Goal: Task Accomplishment & Management: Manage account settings

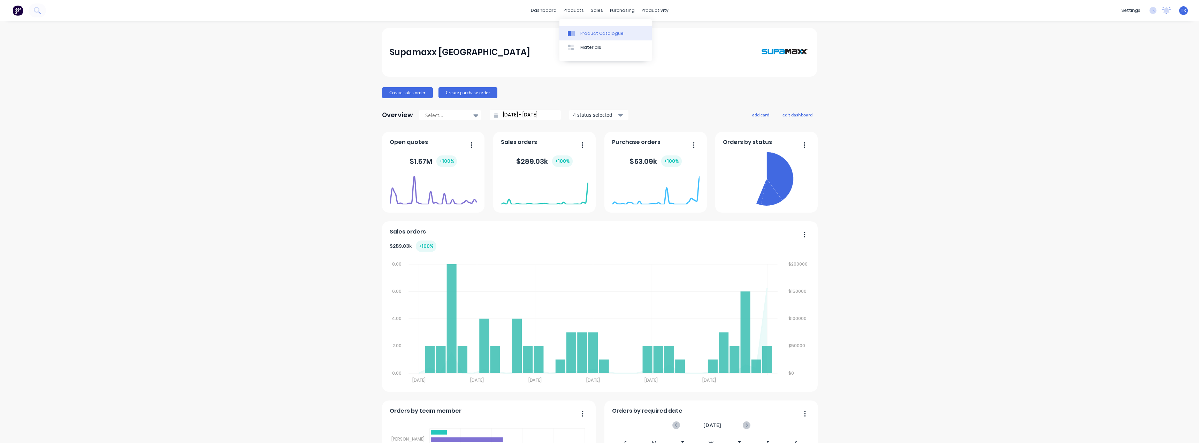
click at [576, 27] on link "Product Catalogue" at bounding box center [605, 33] width 92 height 14
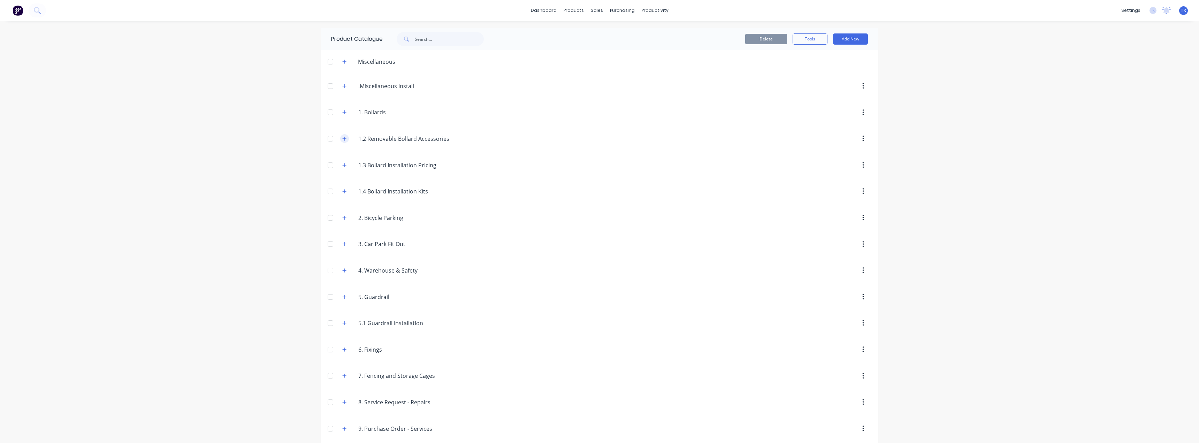
click at [340, 142] on button "button" at bounding box center [344, 138] width 9 height 9
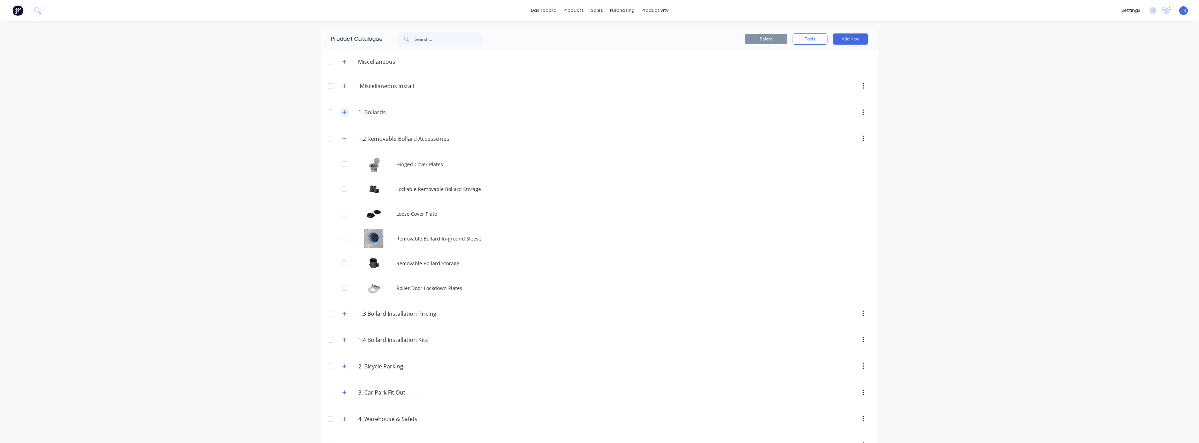
click at [343, 111] on icon "button" at bounding box center [344, 112] width 4 height 5
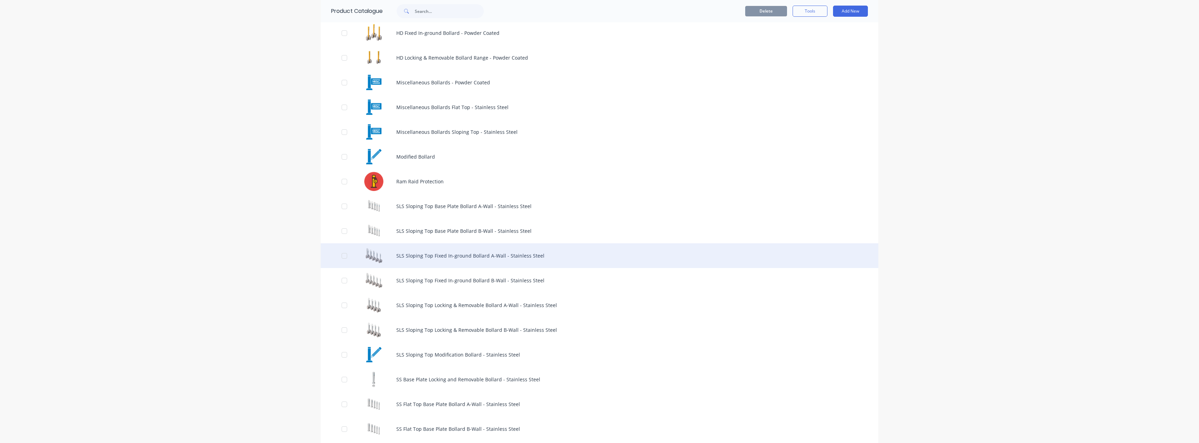
scroll to position [279, 0]
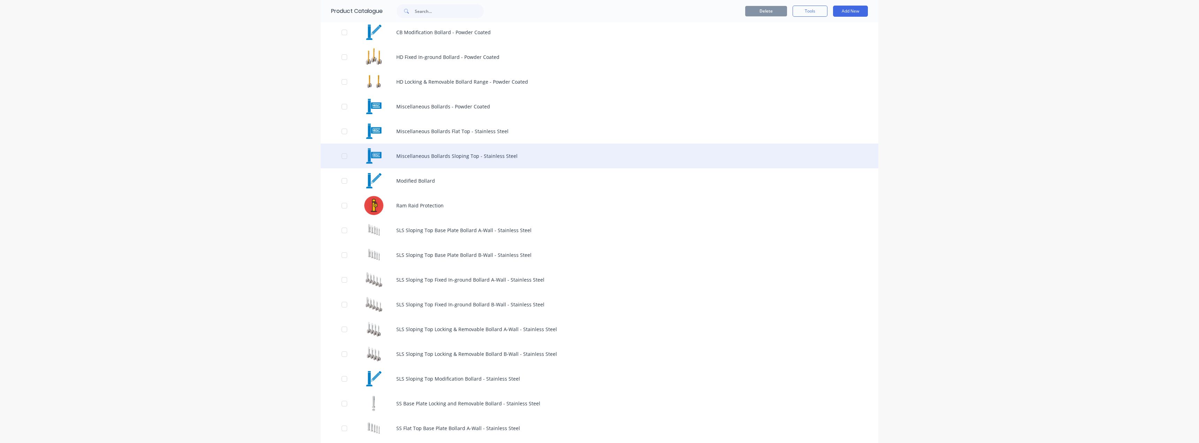
click at [486, 154] on div "Miscellaneous Bollards Sloping Top - Stainless Steel" at bounding box center [600, 156] width 558 height 25
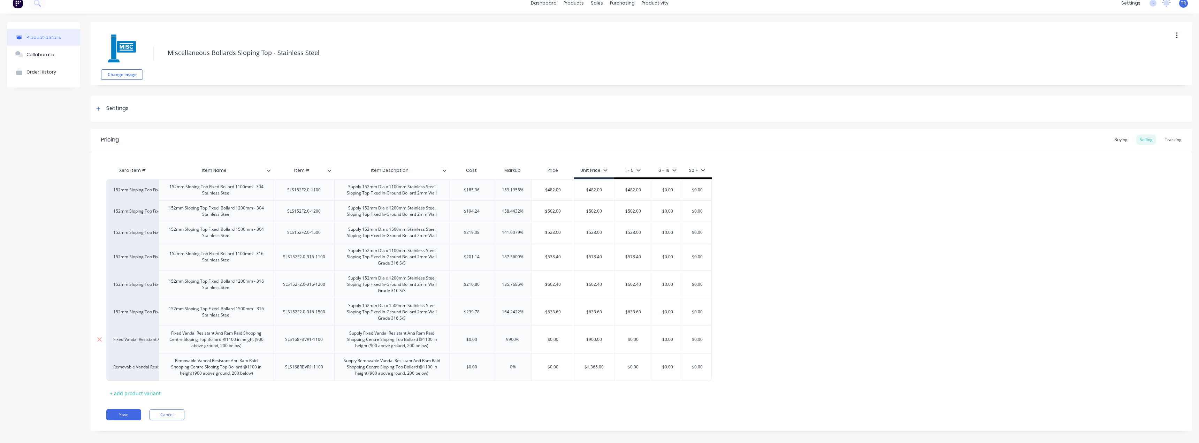
scroll to position [14, 0]
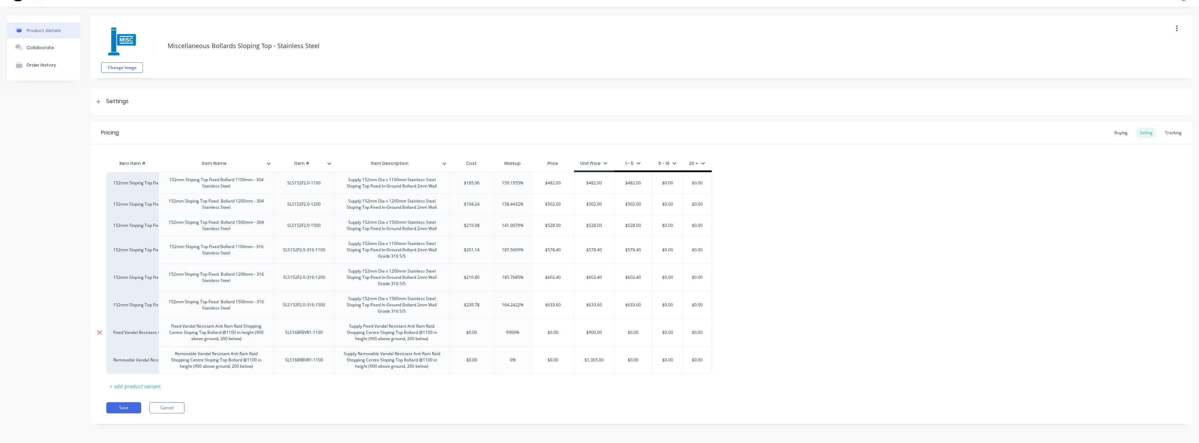
click at [99, 333] on icon at bounding box center [99, 332] width 5 height 5
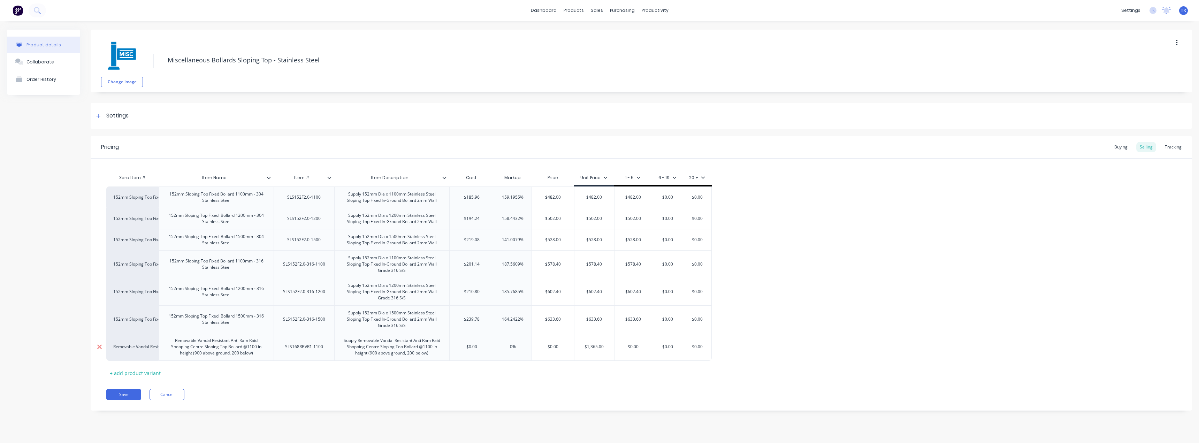
click at [102, 344] on icon at bounding box center [99, 346] width 5 height 7
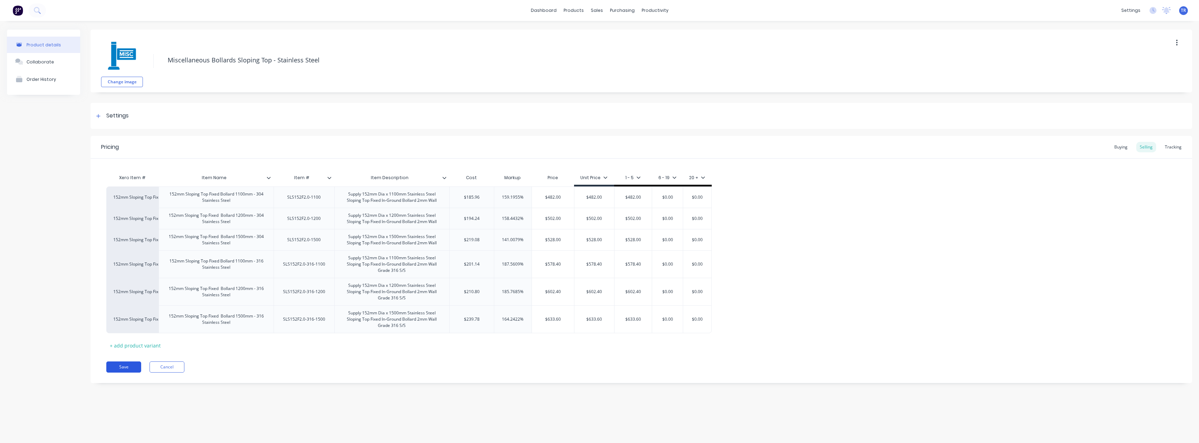
click at [118, 366] on button "Save" at bounding box center [123, 366] width 35 height 11
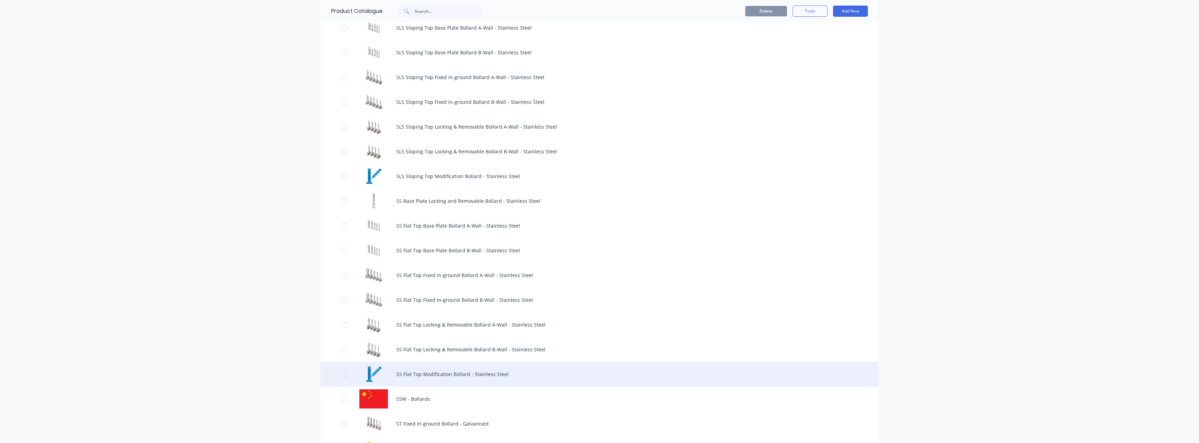
scroll to position [453, 0]
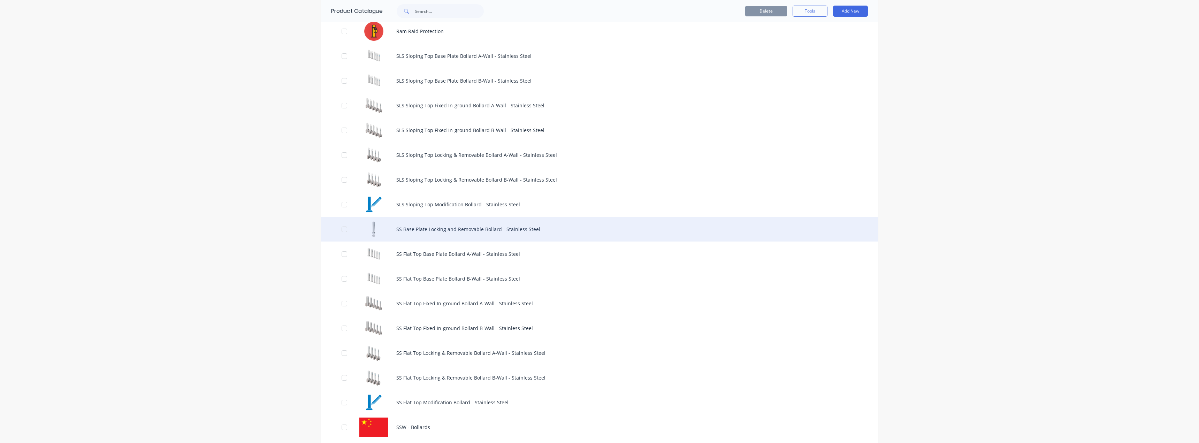
click at [425, 230] on div "SS Base Plate Locking and Removable Bollard - Stainless Steel" at bounding box center [600, 229] width 558 height 25
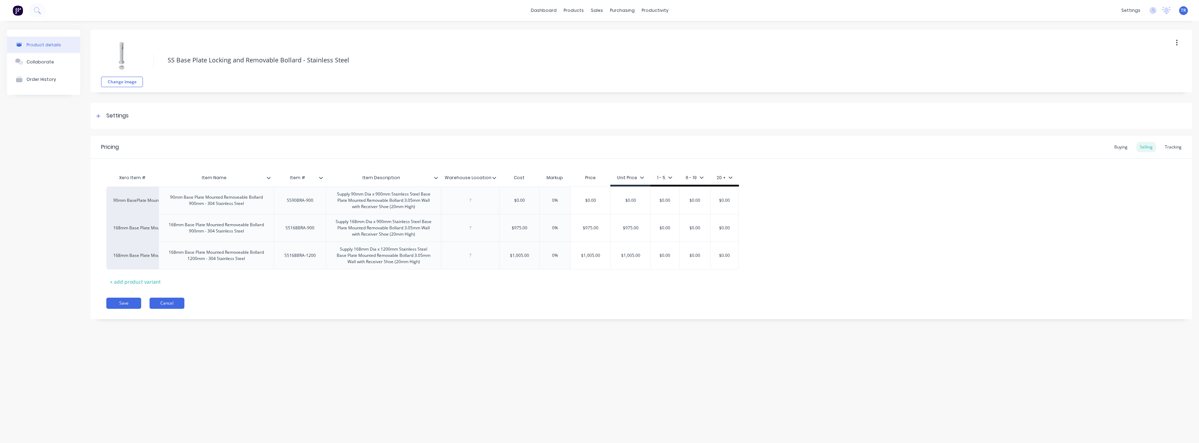
click at [181, 304] on button "Cancel" at bounding box center [167, 303] width 35 height 11
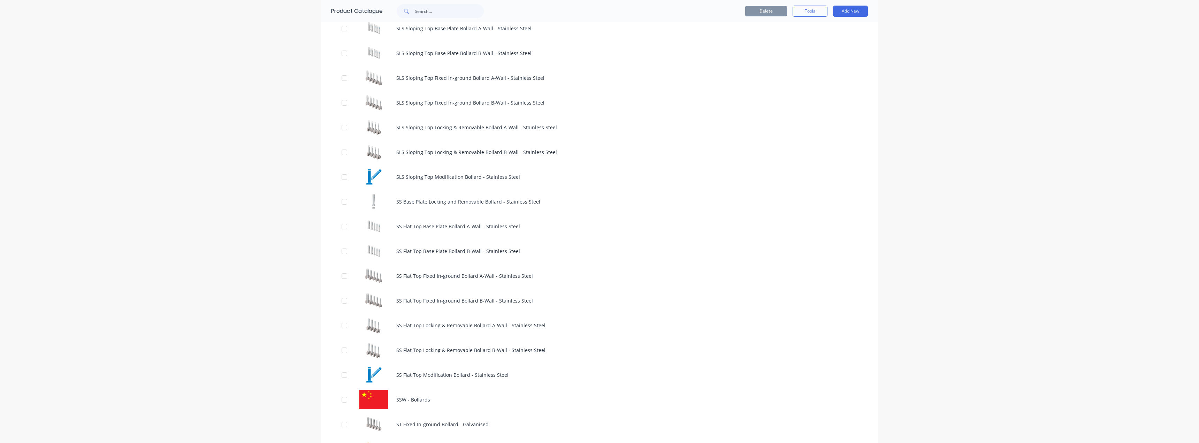
scroll to position [523, 0]
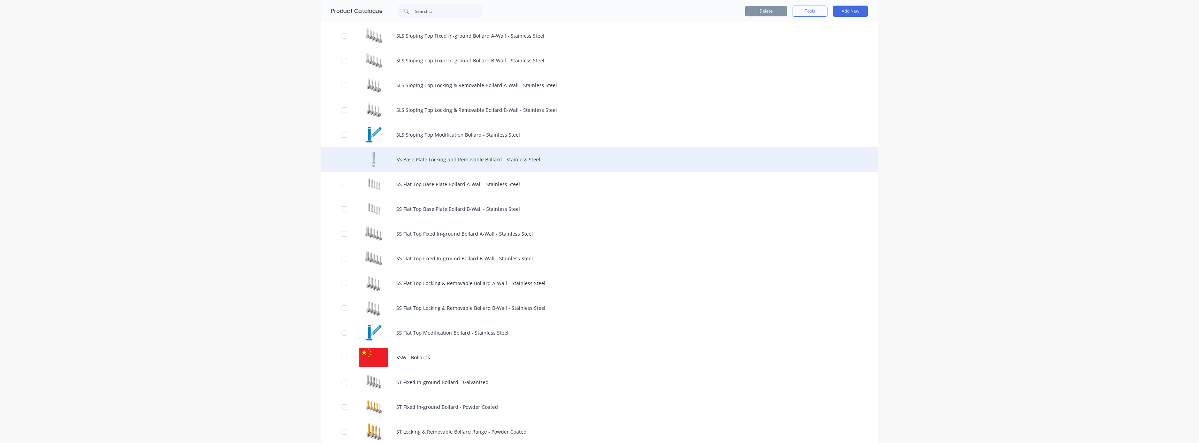
click at [434, 160] on div "SS Base Plate Locking and Removable Bollard - Stainless Steel" at bounding box center [600, 159] width 558 height 25
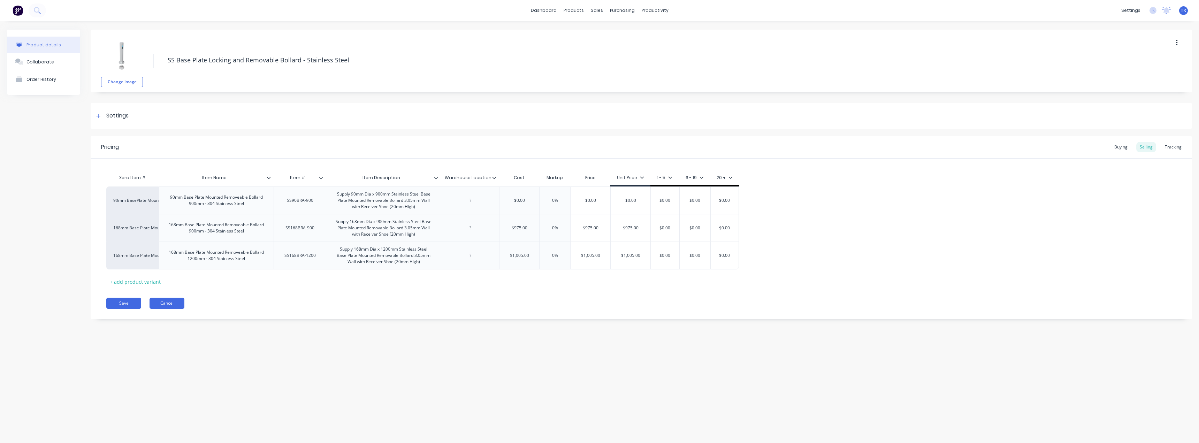
click at [165, 303] on button "Cancel" at bounding box center [167, 303] width 35 height 11
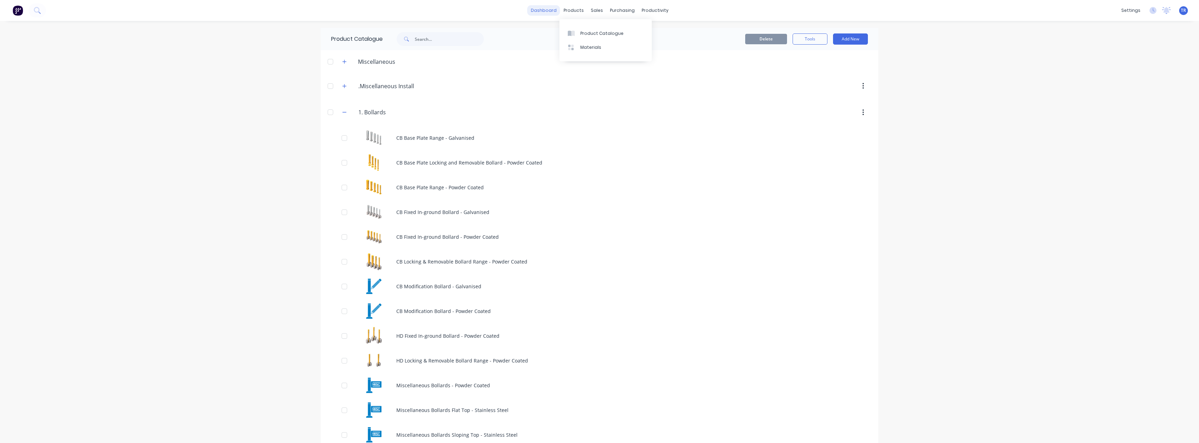
click at [554, 10] on link "dashboard" at bounding box center [543, 10] width 33 height 10
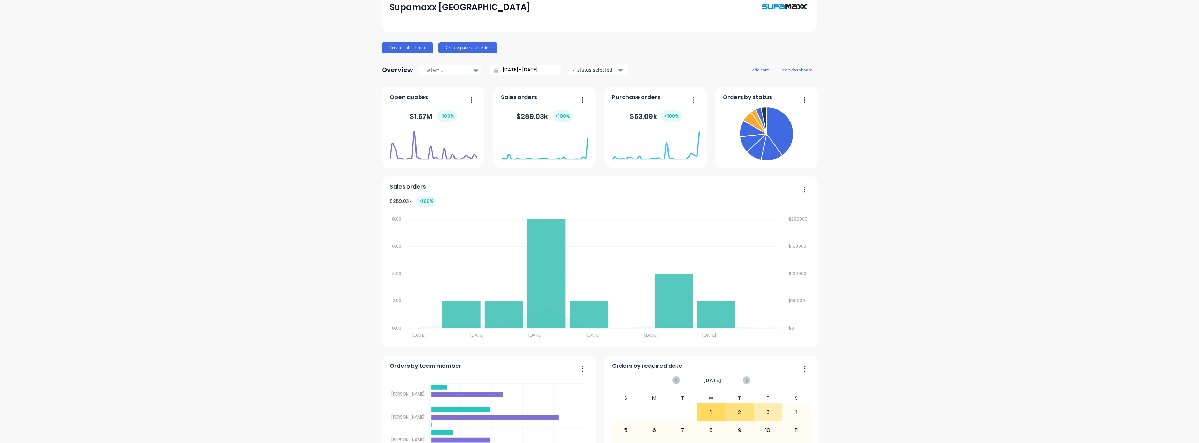
scroll to position [1, 0]
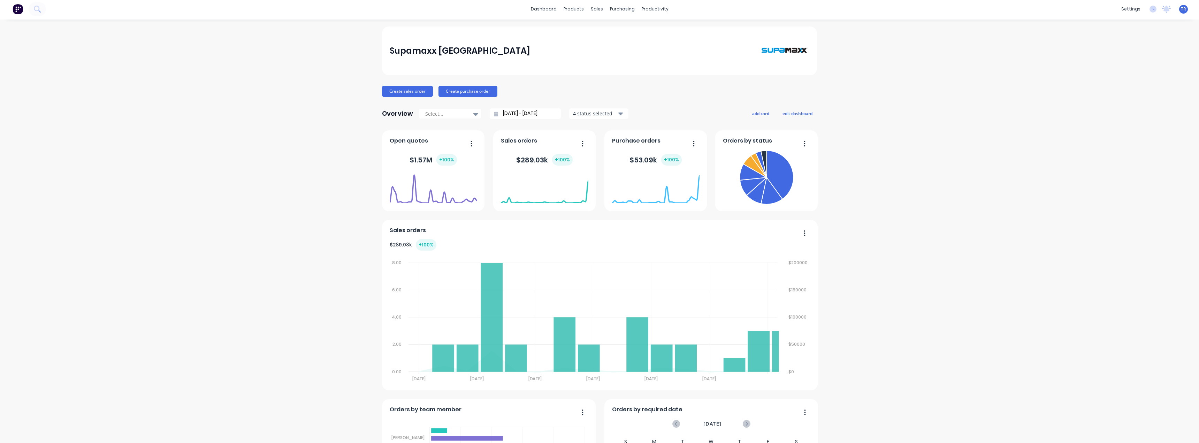
click at [511, 113] on input "[DATE] - [DATE]" at bounding box center [528, 113] width 60 height 10
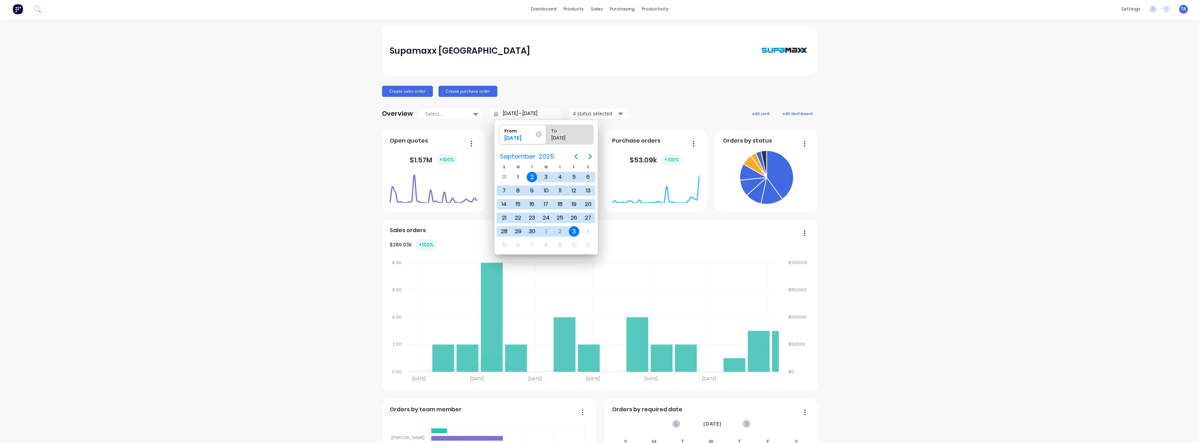
click at [571, 93] on div "Create sales order Create purchase order" at bounding box center [599, 91] width 435 height 11
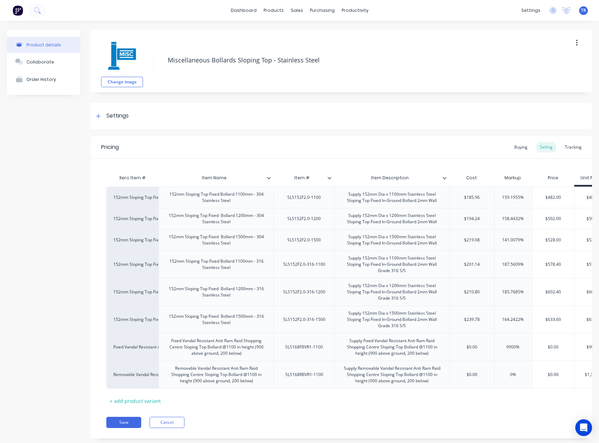
click at [173, 434] on div "Pricing Buying Selling Tracking Xero Item # Item Name Item # Item Description C…" at bounding box center [341, 287] width 501 height 302
click at [172, 421] on div "Pricing Buying Selling Tracking Xero Item # Item Name Item # Item Description C…" at bounding box center [341, 287] width 501 height 302
click at [163, 422] on button "Cancel" at bounding box center [167, 422] width 35 height 11
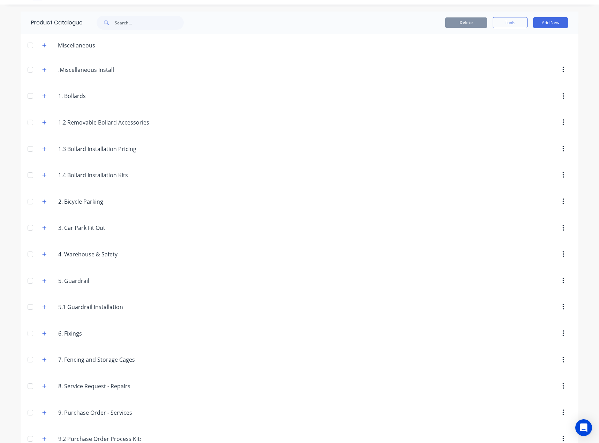
scroll to position [32, 0]
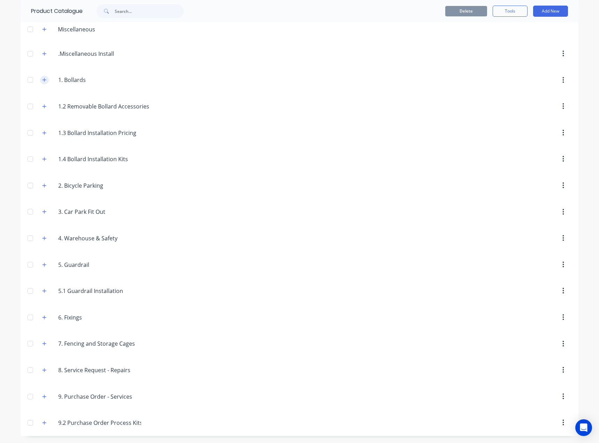
click at [40, 82] on button "button" at bounding box center [44, 80] width 9 height 9
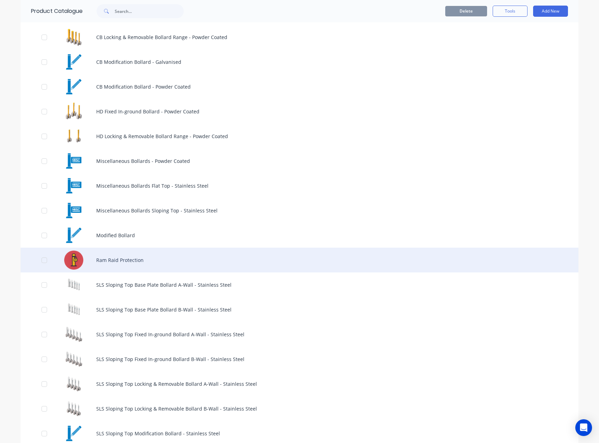
scroll to position [242, 0]
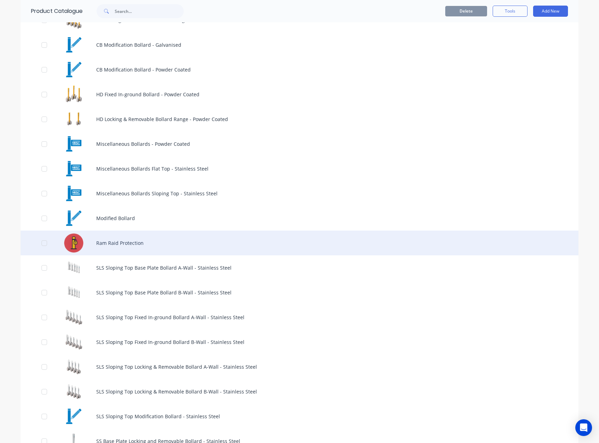
click at [109, 237] on div "Ram Raid Protection" at bounding box center [300, 242] width 558 height 25
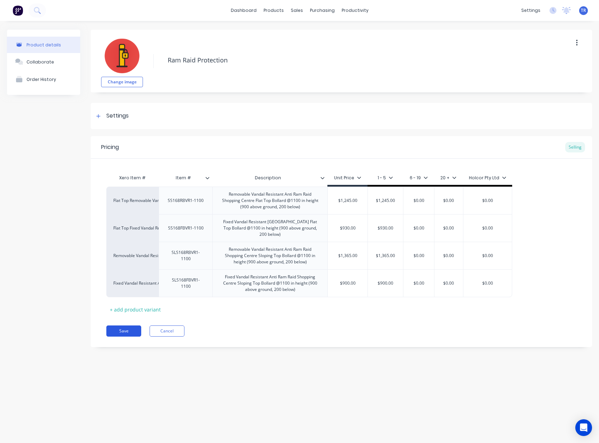
click at [135, 333] on button "Save" at bounding box center [123, 330] width 35 height 11
type textarea "x"
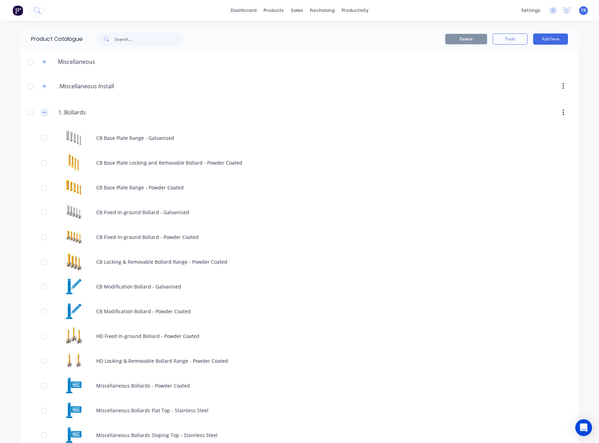
click at [42, 113] on icon "button" at bounding box center [44, 112] width 4 height 5
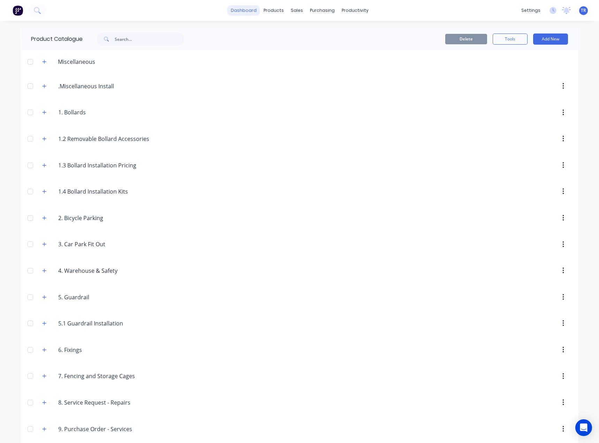
click at [239, 9] on link "dashboard" at bounding box center [243, 10] width 33 height 10
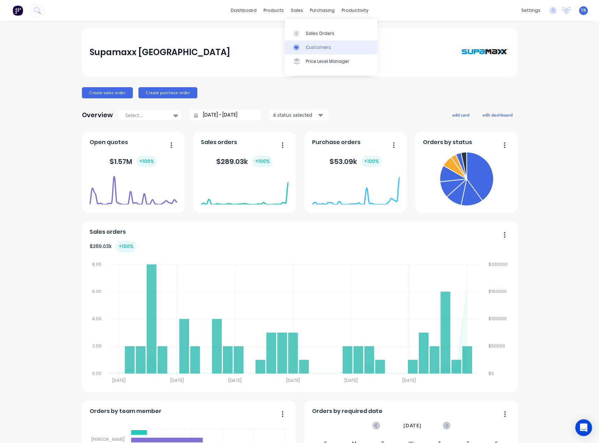
click at [296, 44] on icon at bounding box center [296, 47] width 6 height 6
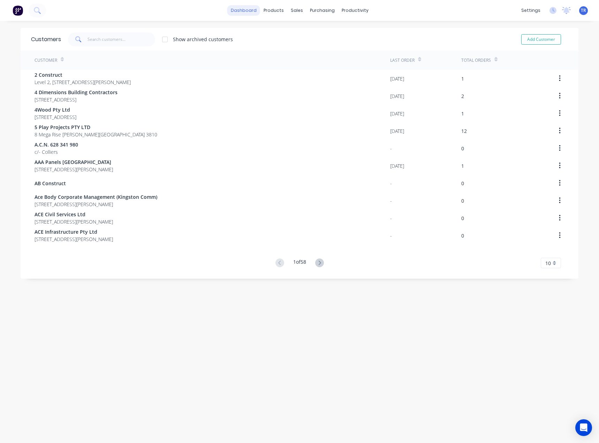
click at [255, 12] on link "dashboard" at bounding box center [243, 10] width 33 height 10
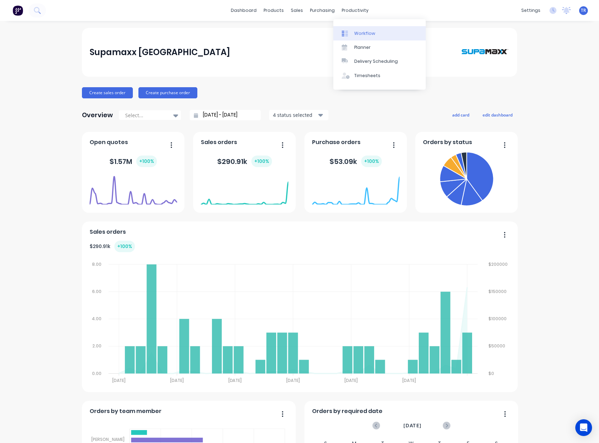
click at [359, 30] on div "Workflow" at bounding box center [364, 33] width 21 height 6
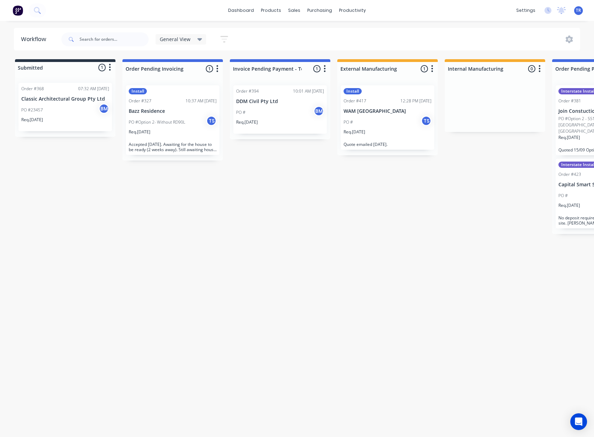
click at [69, 118] on div "Req. [DATE]" at bounding box center [65, 123] width 88 height 12
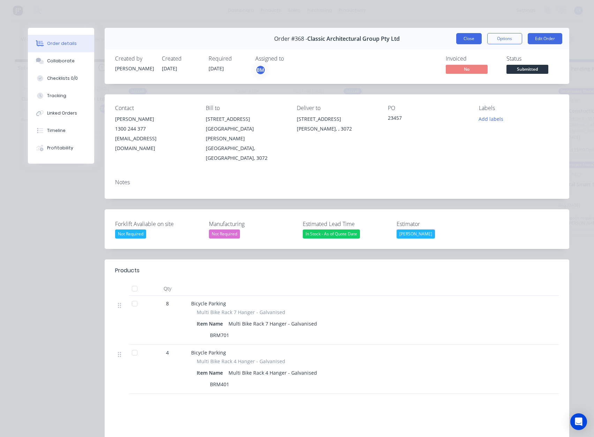
click at [463, 35] on button "Close" at bounding box center [468, 38] width 25 height 11
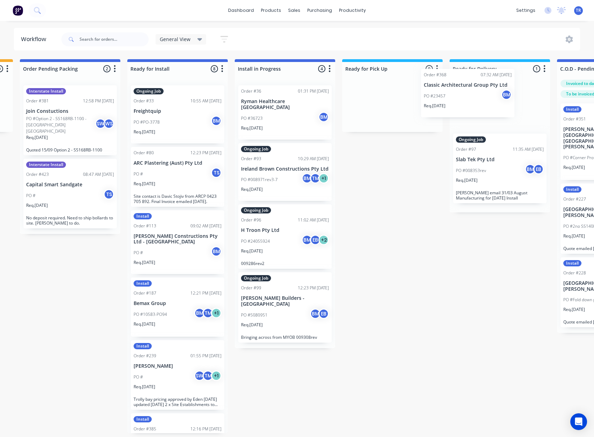
scroll to position [0, 538]
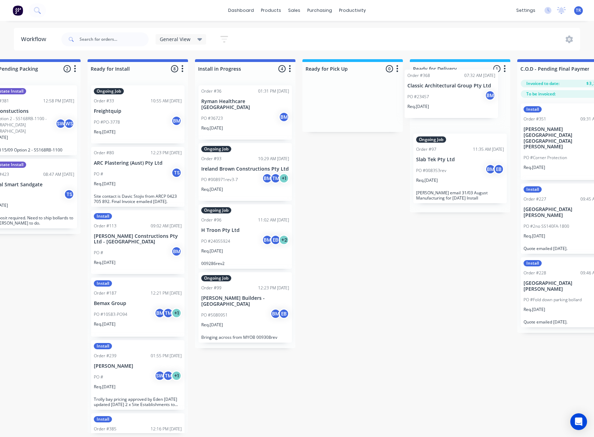
drag, startPoint x: 50, startPoint y: 108, endPoint x: 438, endPoint y: 94, distance: 388.2
click at [438, 94] on div "Submitted 1 Status colour #273444 hex #273444 Save Cancel Summaries Total order…" at bounding box center [509, 255] width 2173 height 393
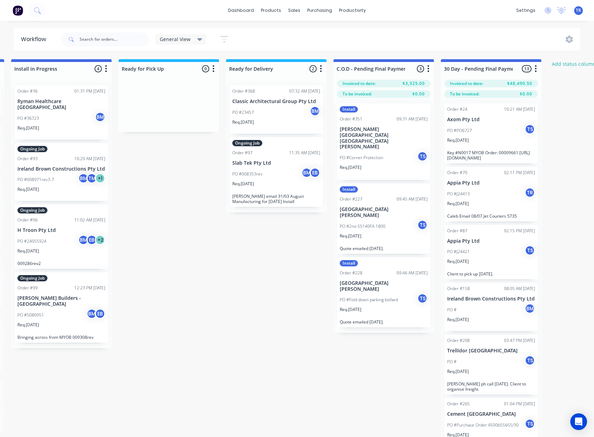
scroll to position [0, 756]
click at [297, 178] on div "PO #008353rev BM EB" at bounding box center [275, 174] width 88 height 13
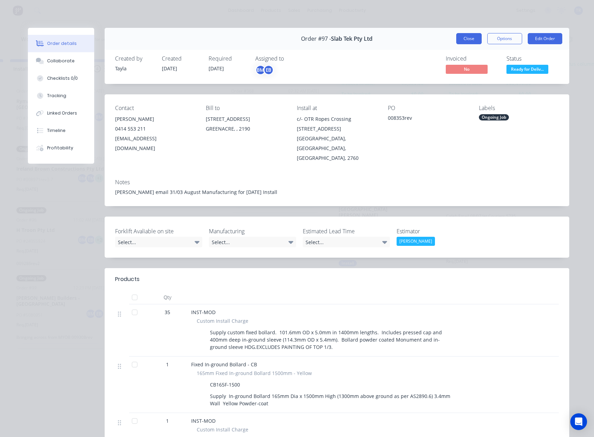
click at [466, 39] on button "Close" at bounding box center [468, 38] width 25 height 11
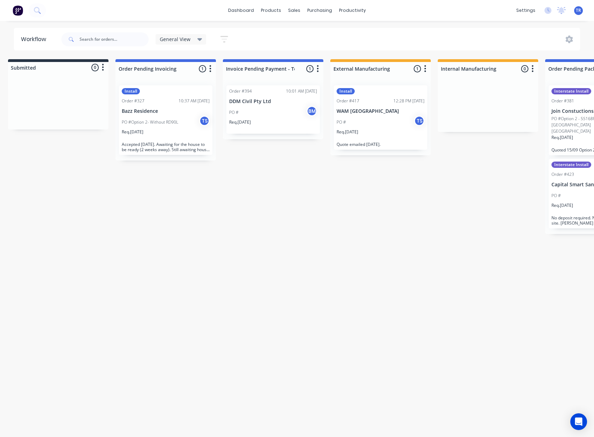
scroll to position [0, 0]
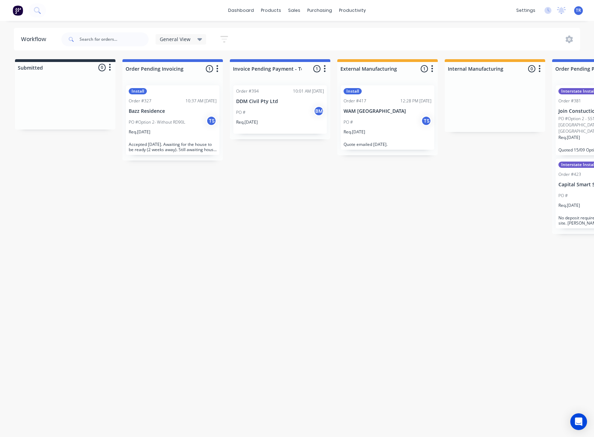
click at [185, 106] on div "Install Order #327 10:37 AM [DATE] Bazz Residence PO #Option 2- Without RD90L T…" at bounding box center [172, 120] width 93 height 70
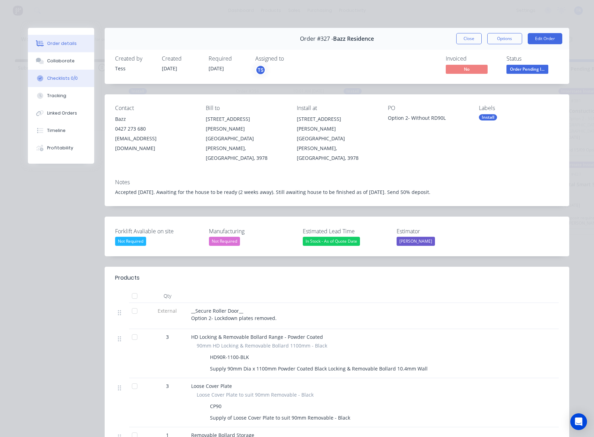
click at [68, 71] on button "Checklists 0/0" at bounding box center [61, 78] width 66 height 17
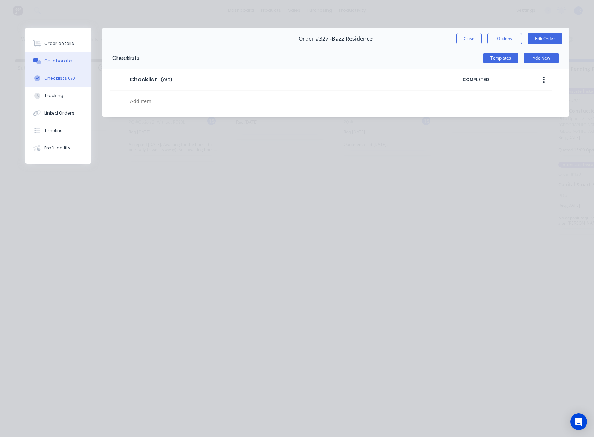
click at [67, 65] on button "Collaborate" at bounding box center [58, 60] width 66 height 17
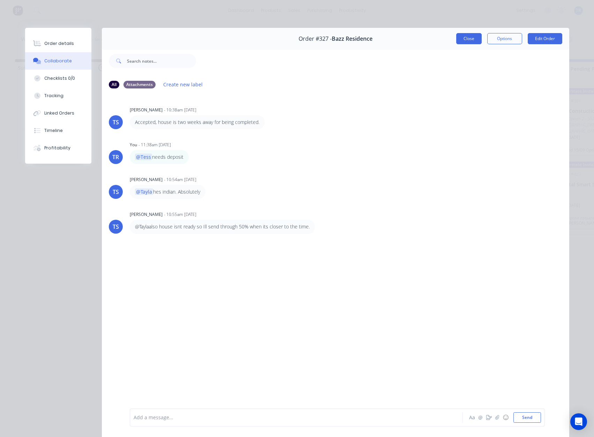
click at [459, 39] on button "Close" at bounding box center [468, 38] width 25 height 11
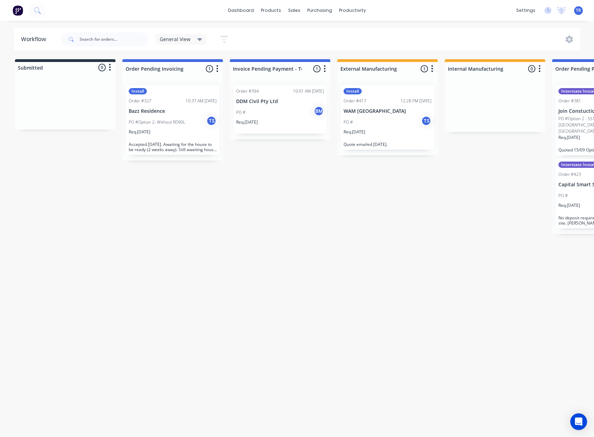
click at [302, 123] on div "Req. [DATE]" at bounding box center [280, 125] width 88 height 12
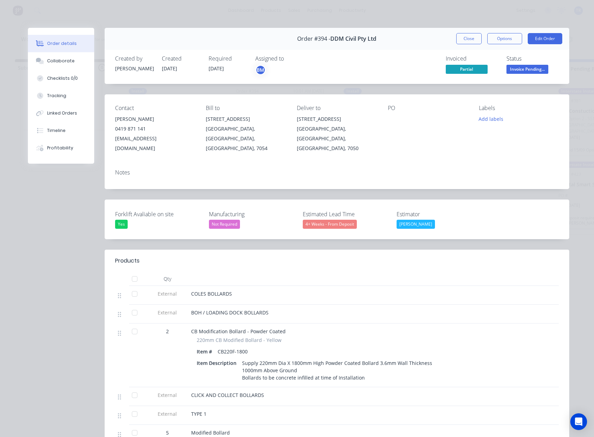
click at [460, 69] on span "Partial" at bounding box center [466, 69] width 42 height 9
drag, startPoint x: 372, startPoint y: 37, endPoint x: 328, endPoint y: 38, distance: 43.9
click at [328, 38] on div "Order #394 - DDM Civil Pty Ltd Close Options Edit Order" at bounding box center [337, 39] width 464 height 22
copy span "DDM Civil Pty Ltd"
click at [467, 43] on button "Close" at bounding box center [468, 38] width 25 height 11
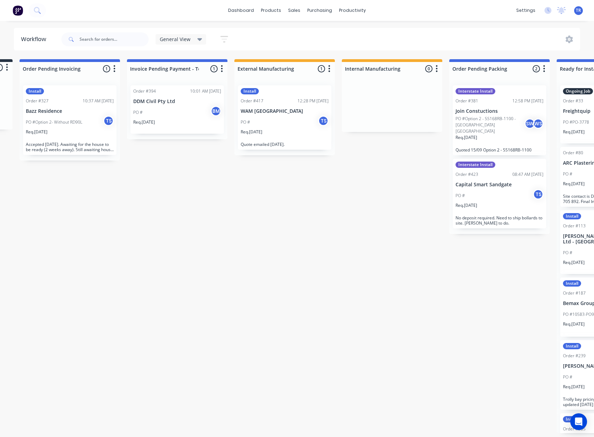
click at [279, 120] on div "PO # TS" at bounding box center [285, 122] width 88 height 13
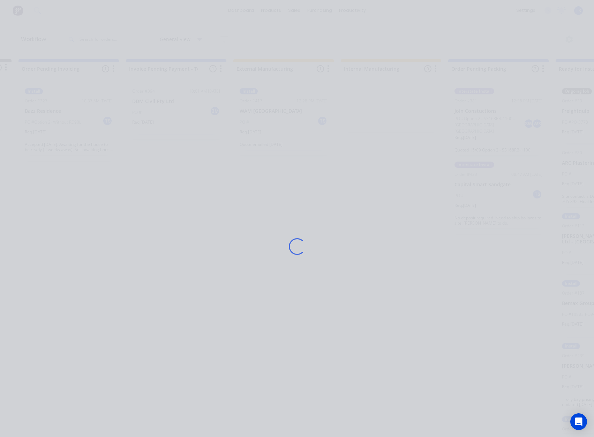
scroll to position [0, 104]
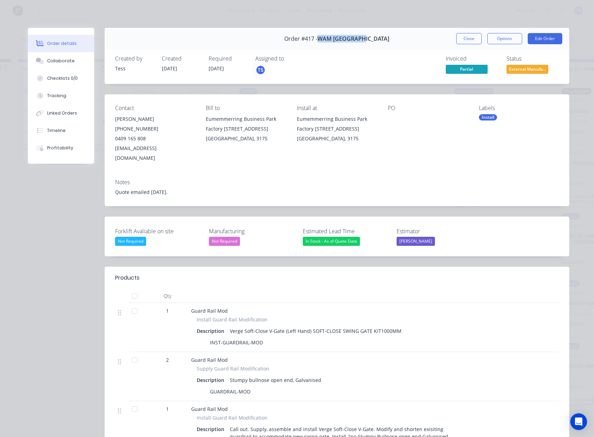
drag, startPoint x: 367, startPoint y: 39, endPoint x: 331, endPoint y: 40, distance: 35.9
click at [331, 40] on div "Order #417 - WAM [GEOGRAPHIC_DATA] Close Options Edit Order" at bounding box center [337, 39] width 464 height 22
copy span "WAM [GEOGRAPHIC_DATA]"
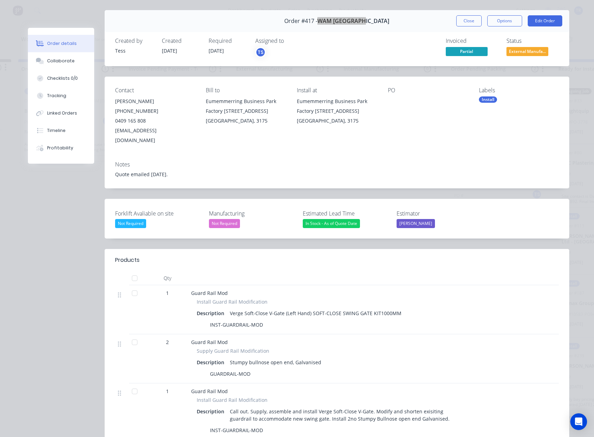
scroll to position [0, 0]
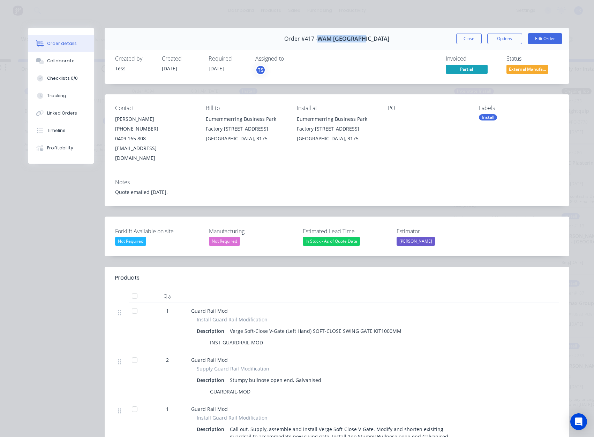
drag, startPoint x: 471, startPoint y: 39, endPoint x: 503, endPoint y: 57, distance: 37.1
click at [471, 39] on button "Close" at bounding box center [468, 38] width 25 height 11
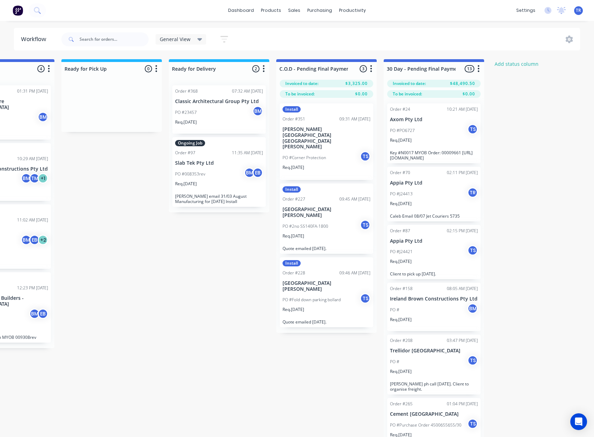
scroll to position [0, 813]
click at [347, 151] on div "PO #Corner Protection TS" at bounding box center [326, 157] width 88 height 13
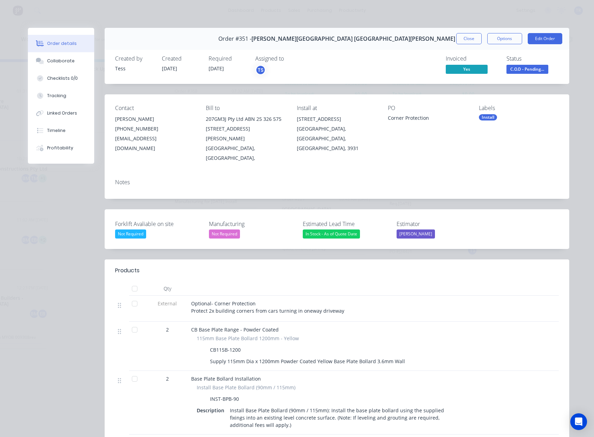
click at [456, 67] on span "Yes" at bounding box center [466, 69] width 42 height 9
click at [458, 39] on button "Close" at bounding box center [468, 38] width 25 height 11
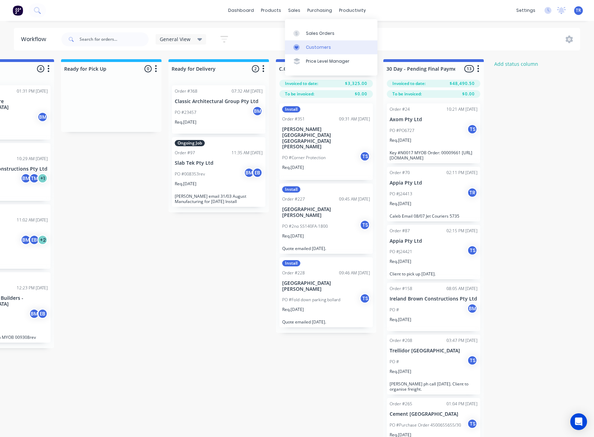
click at [302, 43] on link "Customers" at bounding box center [331, 47] width 92 height 14
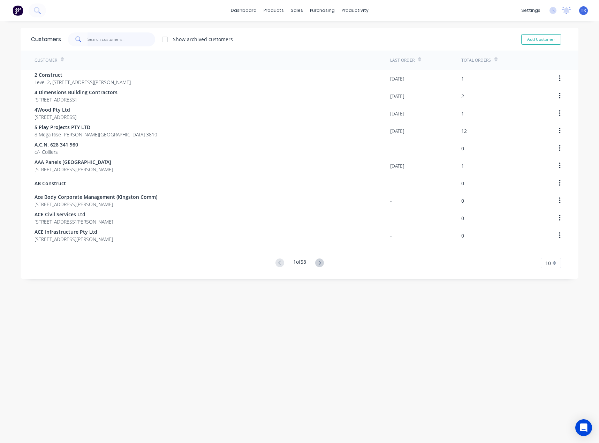
click at [122, 37] on input "text" at bounding box center [121, 39] width 68 height 14
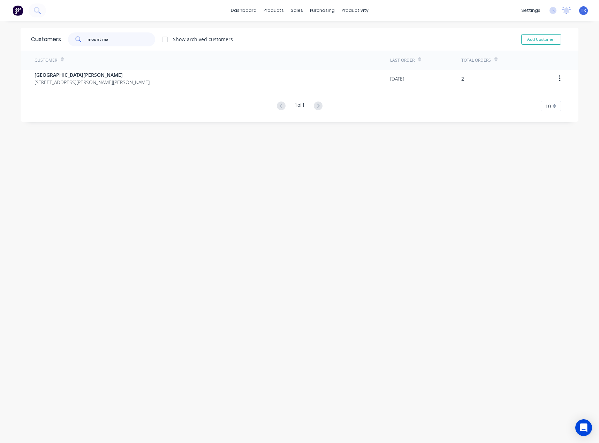
type input "mount ma"
click at [153, 93] on div "Customer Last Order Total Orders [GEOGRAPHIC_DATA][PERSON_NAME] [STREET_ADDRESS…" at bounding box center [300, 81] width 558 height 61
click at [150, 92] on div "Customer Last Order Total Orders [GEOGRAPHIC_DATA][PERSON_NAME] [STREET_ADDRESS…" at bounding box center [300, 81] width 558 height 61
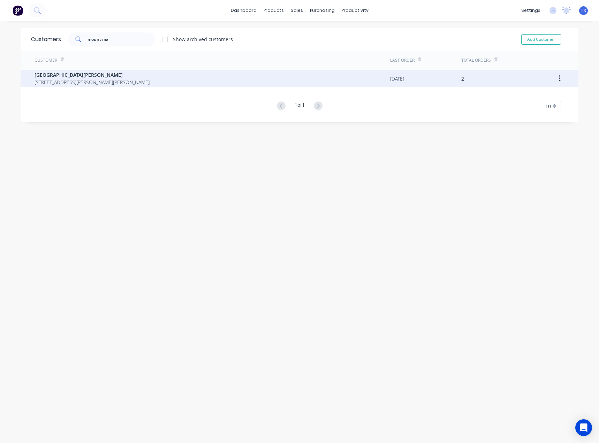
click at [143, 83] on span "[STREET_ADDRESS][PERSON_NAME][PERSON_NAME]" at bounding box center [92, 81] width 115 height 7
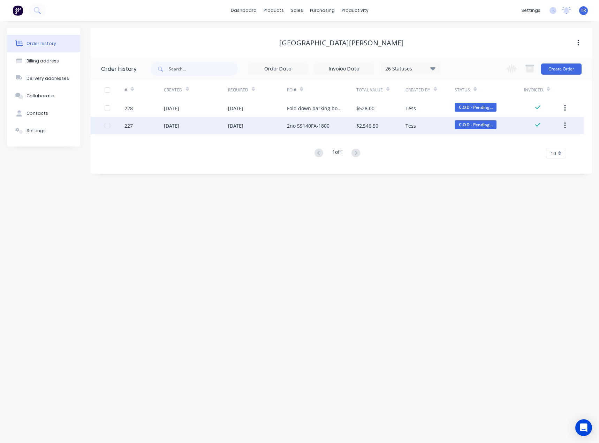
click at [379, 131] on div "$2,546.50" at bounding box center [380, 125] width 49 height 17
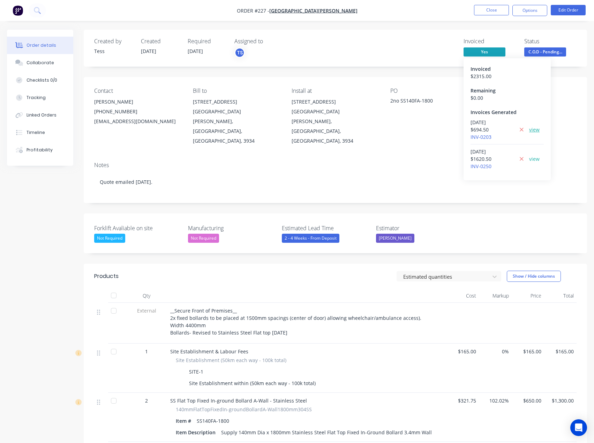
click at [537, 129] on link "view" at bounding box center [534, 129] width 10 height 7
drag, startPoint x: 478, startPoint y: 142, endPoint x: 475, endPoint y: 136, distance: 6.5
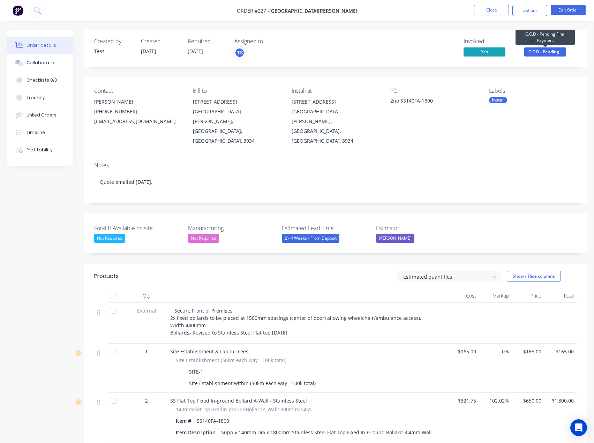
click at [534, 54] on span "C.O.D - Pending..." at bounding box center [545, 51] width 42 height 9
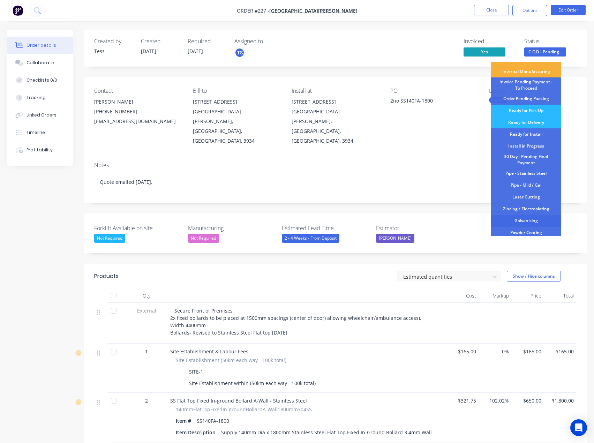
scroll to position [70, 0]
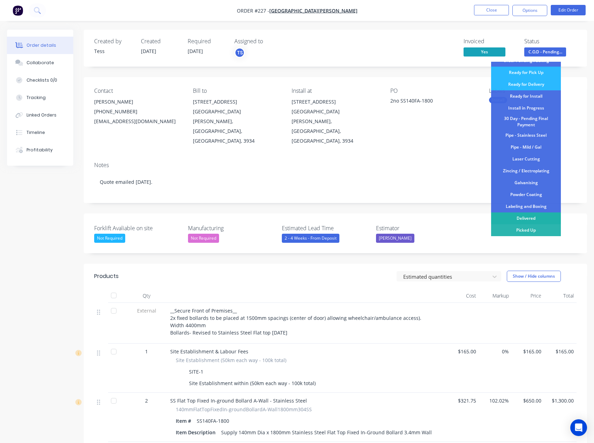
click at [527, 219] on div "Delivered" at bounding box center [526, 218] width 70 height 12
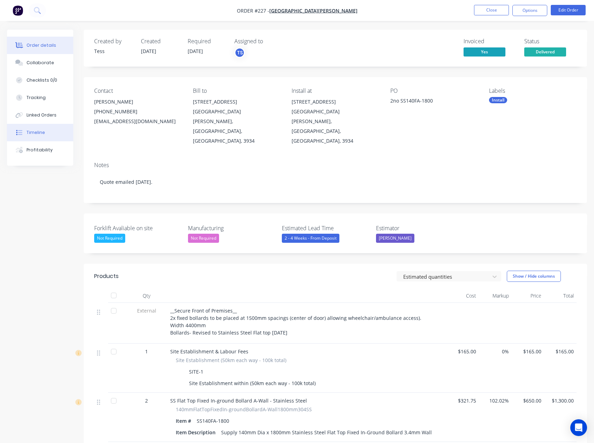
click at [19, 132] on icon at bounding box center [19, 132] width 6 height 6
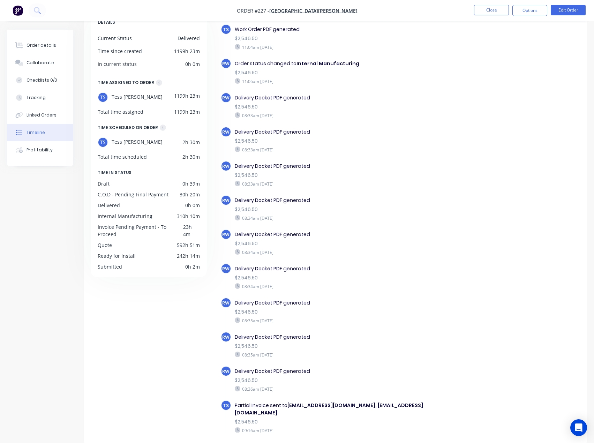
scroll to position [961, 0]
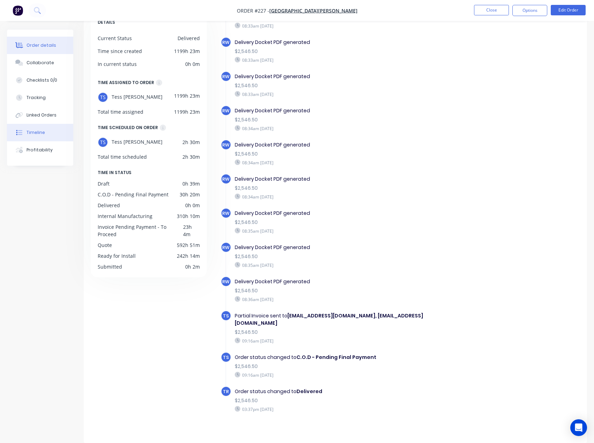
click at [44, 47] on div "Order details" at bounding box center [41, 45] width 30 height 6
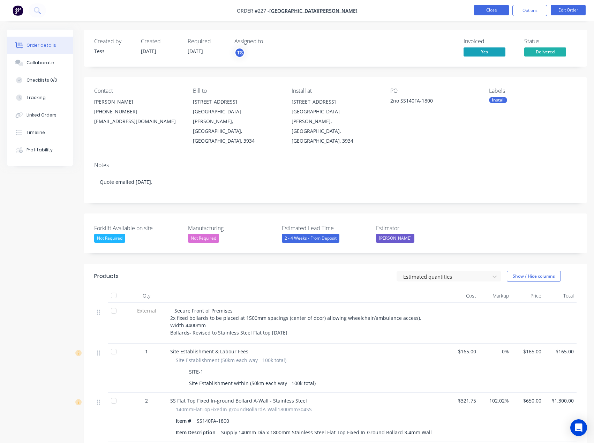
click at [502, 9] on button "Close" at bounding box center [491, 10] width 35 height 10
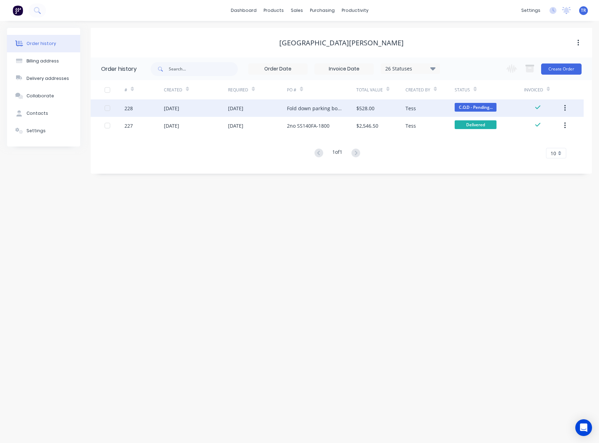
click at [413, 108] on div "Tess" at bounding box center [410, 108] width 10 height 7
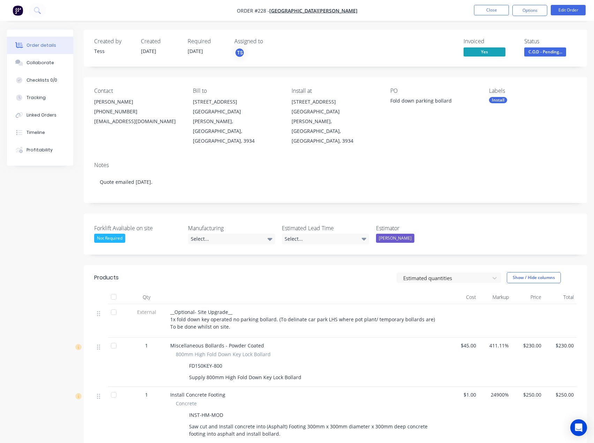
click at [539, 56] on span "C.O.D - Pending..." at bounding box center [545, 51] width 42 height 9
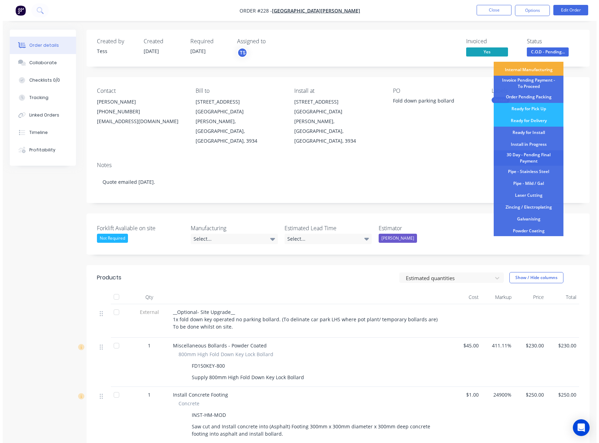
scroll to position [70, 0]
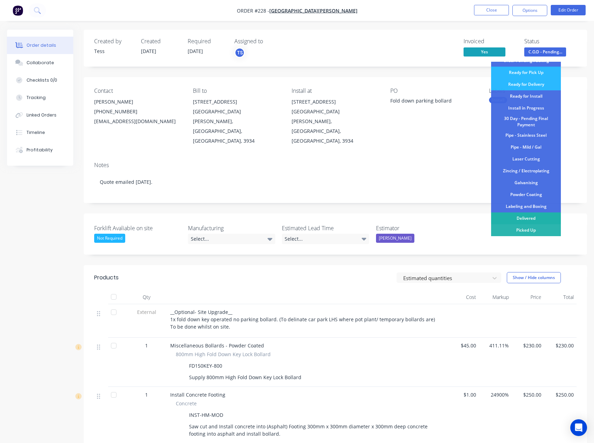
click at [515, 217] on div "Delivered" at bounding box center [526, 218] width 70 height 12
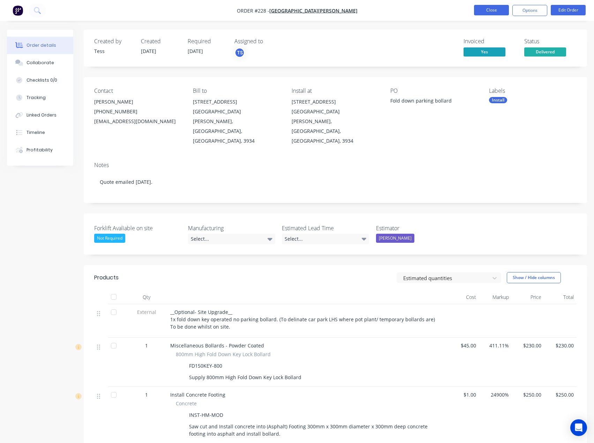
click at [482, 11] on button "Close" at bounding box center [491, 10] width 35 height 10
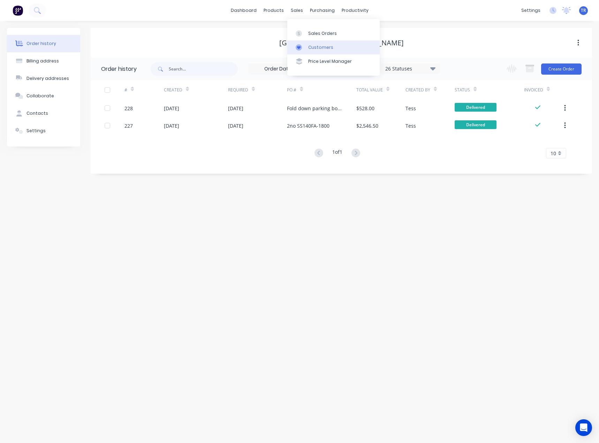
click at [314, 47] on div "Customers" at bounding box center [320, 47] width 25 height 6
